Goal: Task Accomplishment & Management: Manage account settings

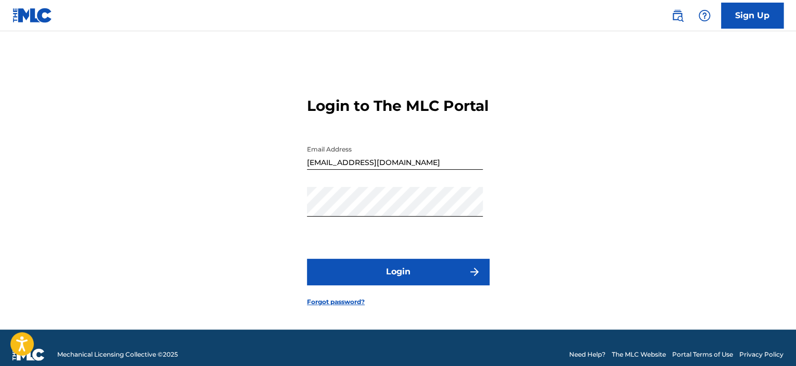
click at [482, 282] on button "Login" at bounding box center [398, 271] width 182 height 26
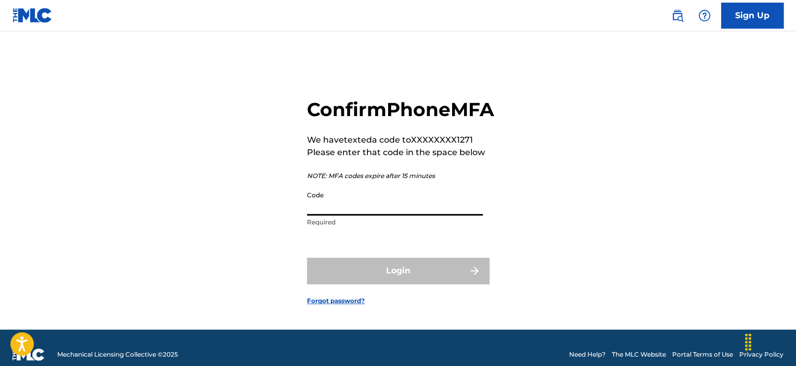
click at [374, 215] on input "Code" at bounding box center [395, 201] width 176 height 30
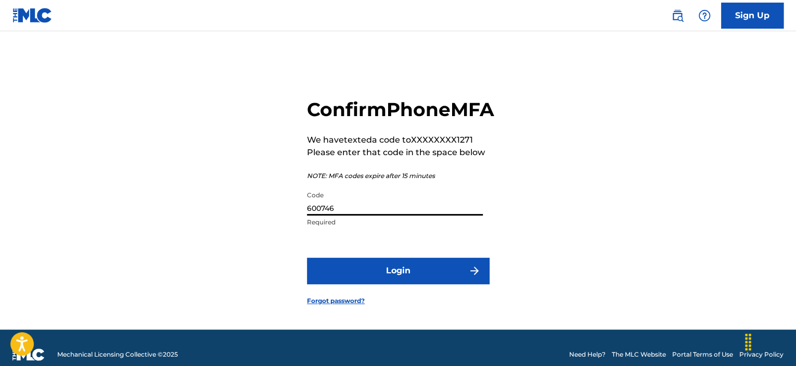
type input "600746"
click at [401, 280] on button "Login" at bounding box center [398, 270] width 182 height 26
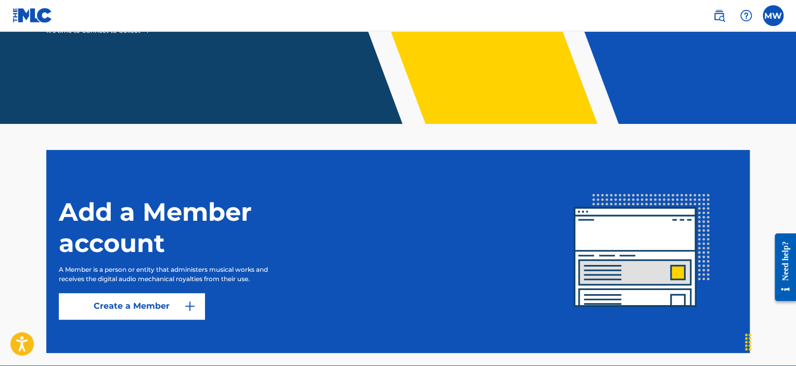
scroll to position [178, 0]
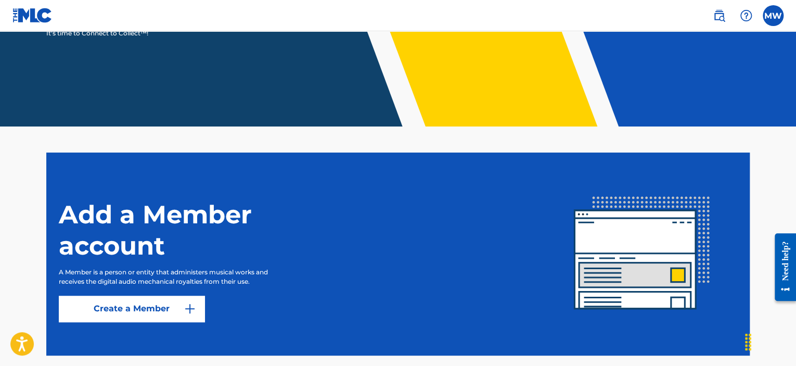
click at [767, 22] on label at bounding box center [772, 15] width 21 height 21
click at [773, 16] on input "MW [PERSON_NAME] [EMAIL_ADDRESS][DOMAIN_NAME] Profile Log out" at bounding box center [773, 16] width 0 height 0
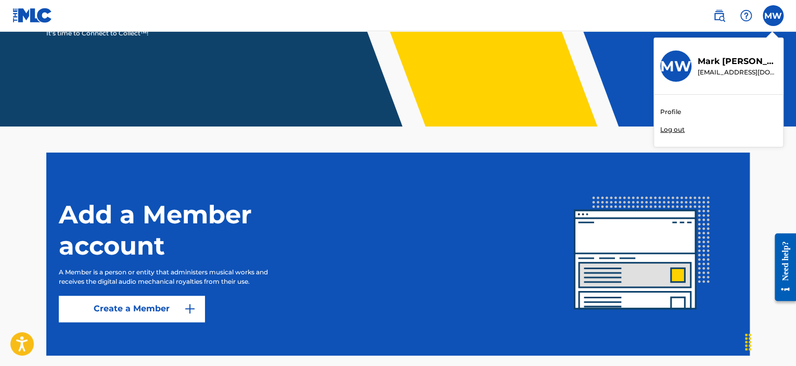
click at [674, 107] on link "Profile" at bounding box center [670, 111] width 21 height 9
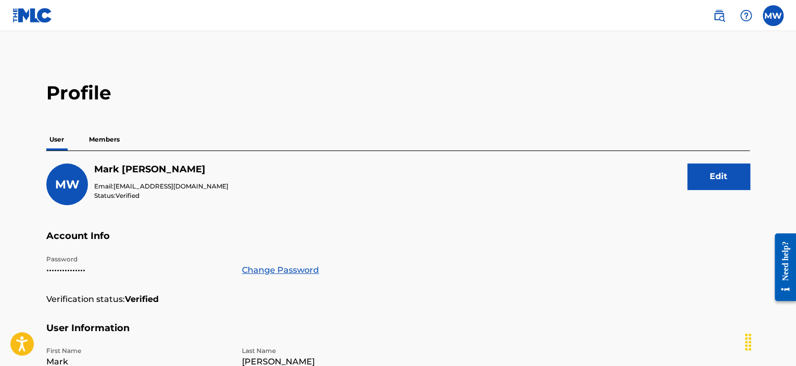
click at [92, 137] on p "Members" at bounding box center [104, 139] width 37 height 22
